Goal: Find specific page/section: Find specific page/section

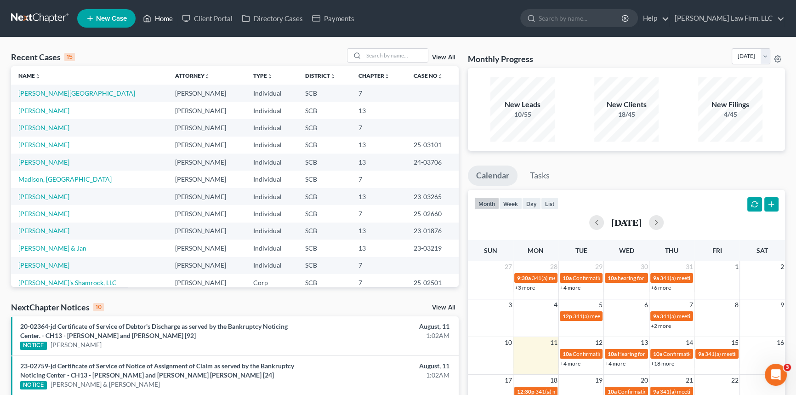
click at [161, 17] on link "Home" at bounding box center [157, 18] width 39 height 17
click at [366, 53] on input "search" at bounding box center [395, 55] width 64 height 13
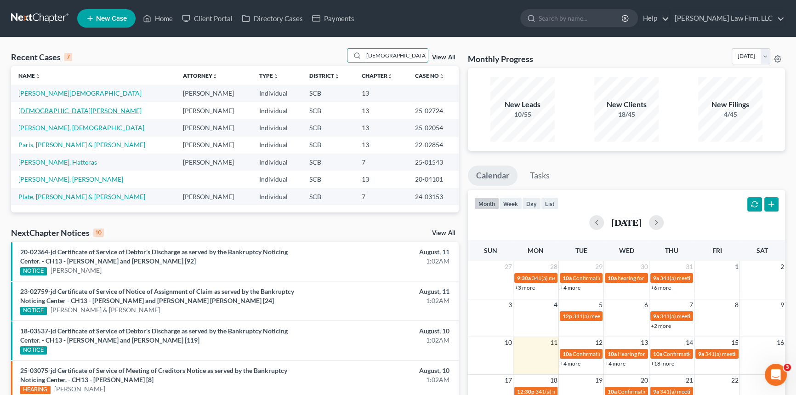
type input "[DEMOGRAPHIC_DATA]"
click at [48, 109] on link "[DEMOGRAPHIC_DATA][PERSON_NAME]" at bounding box center [79, 111] width 123 height 8
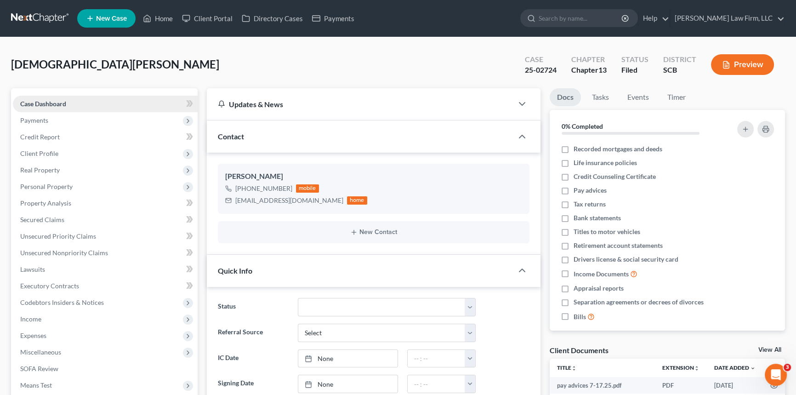
select select "0"
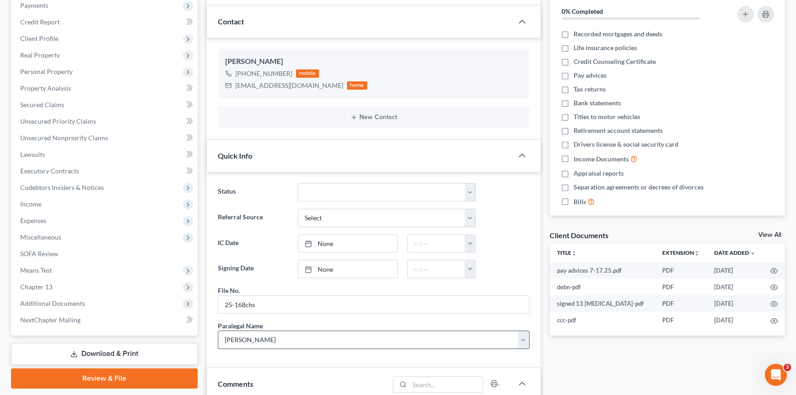
scroll to position [83, 0]
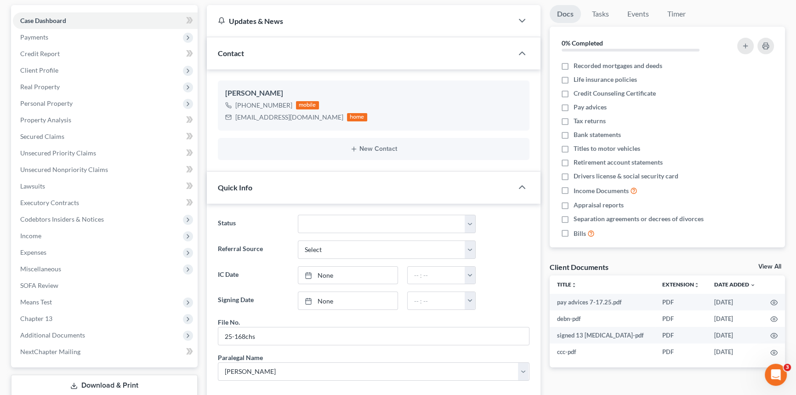
click at [766, 263] on link "View All" at bounding box center [769, 266] width 23 height 6
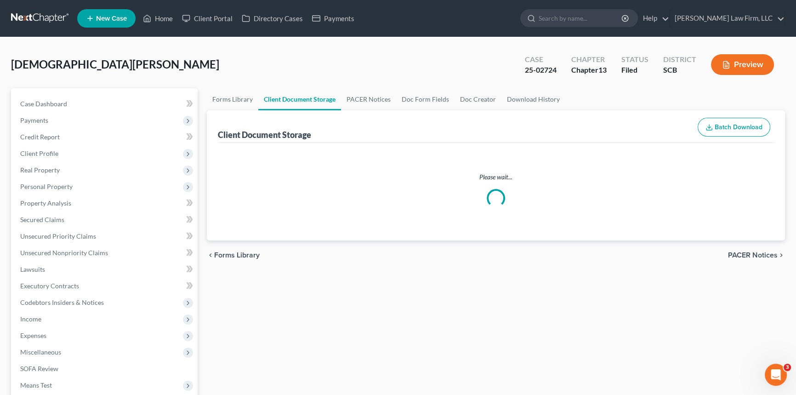
select select "6"
select select "16"
select select "15"
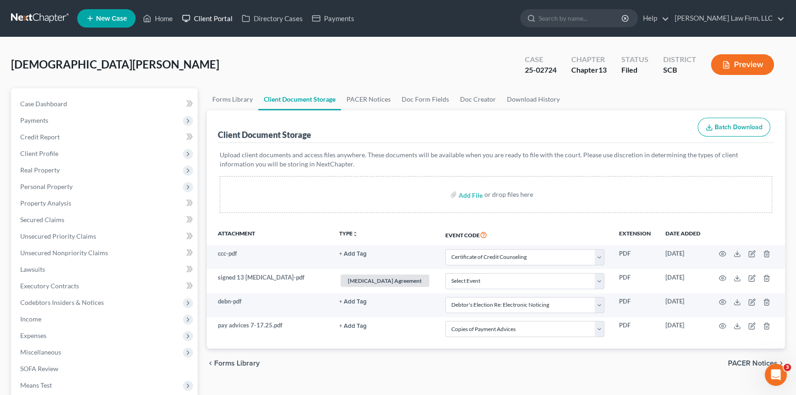
click at [210, 13] on link "Client Portal" at bounding box center [207, 18] width 60 height 17
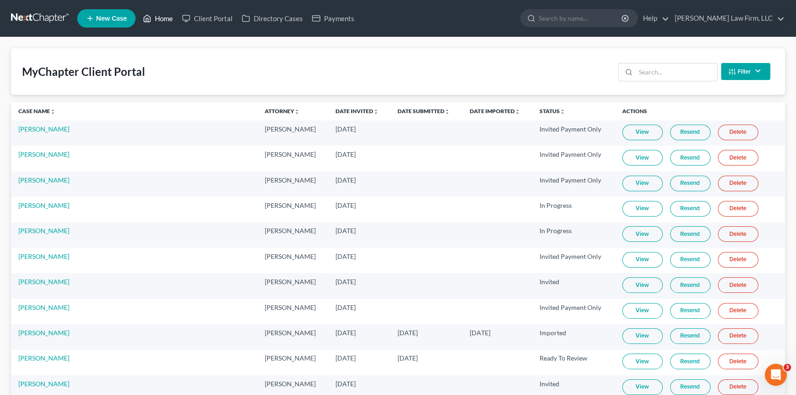
click at [159, 15] on link "Home" at bounding box center [157, 18] width 39 height 17
